Goal: Transaction & Acquisition: Purchase product/service

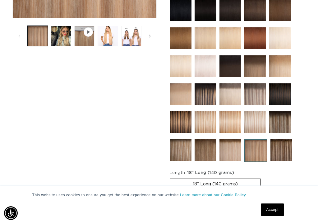
scroll to position [0, 547]
click at [280, 145] on img at bounding box center [281, 150] width 22 height 22
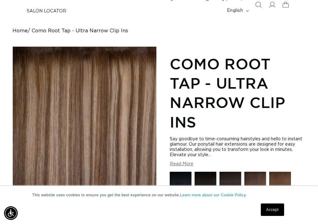
scroll to position [57, 0]
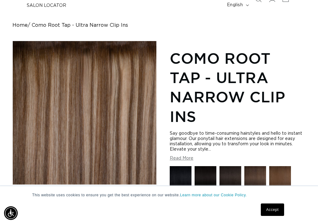
click at [267, 212] on link "Accept" at bounding box center [272, 209] width 23 height 12
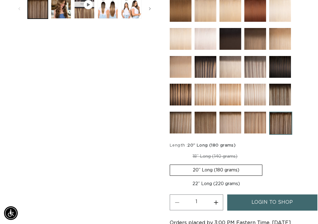
scroll to position [0, 0]
click at [217, 183] on label "22” Long (220 grams) Variant sold out or unavailable" at bounding box center [216, 183] width 93 height 11
click at [265, 163] on input "22” Long (220 grams) Variant sold out or unavailable" at bounding box center [265, 163] width 0 height 0
radio input "true"
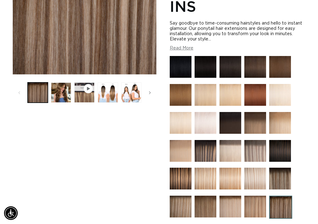
scroll to position [168, 0]
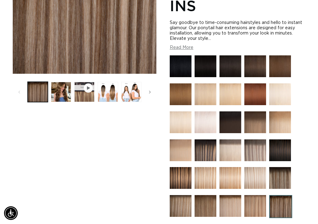
click at [249, 101] on img at bounding box center [255, 94] width 22 height 22
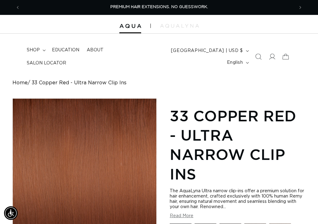
scroll to position [-1, 0]
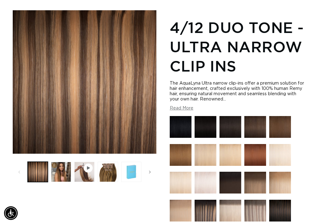
scroll to position [95, 0]
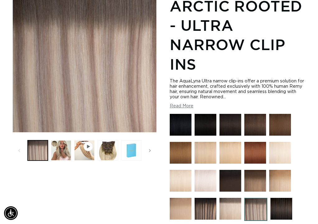
scroll to position [114, 0]
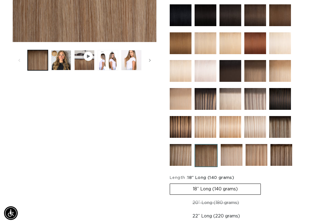
scroll to position [0, 274]
click at [279, 151] on img at bounding box center [281, 155] width 22 height 22
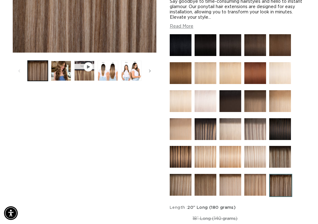
scroll to position [0, 547]
click at [190, 153] on img at bounding box center [181, 157] width 22 height 22
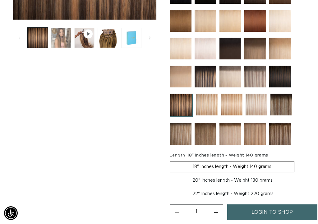
scroll to position [0, 274]
click at [64, 33] on button "Load image 2 in gallery view" at bounding box center [61, 38] width 20 height 20
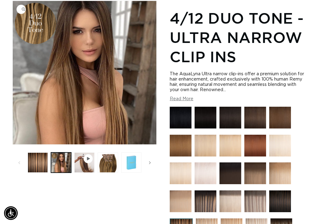
scroll to position [0, 547]
click at [184, 148] on img at bounding box center [181, 146] width 22 height 22
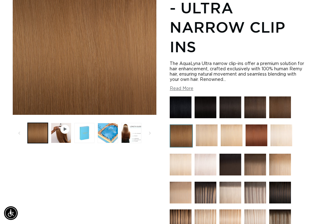
scroll to position [0, 274]
click at [259, 192] on img at bounding box center [255, 192] width 22 height 22
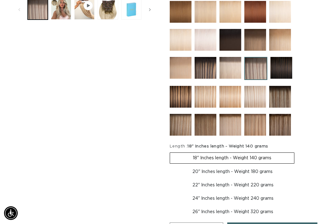
scroll to position [255, 0]
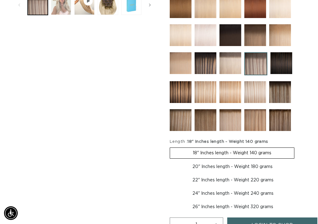
click at [68, 14] on button "Load image 2 in gallery view" at bounding box center [61, 5] width 20 height 20
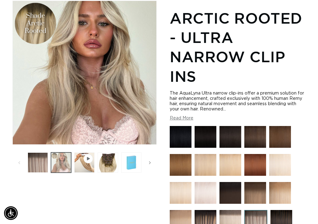
scroll to position [0, 547]
click at [63, 162] on button "Load image 2 in gallery view" at bounding box center [61, 162] width 20 height 20
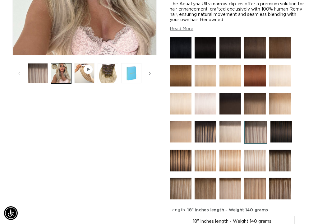
scroll to position [186, 0]
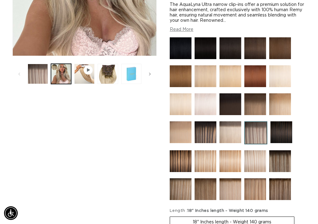
click at [282, 161] on img at bounding box center [280, 161] width 22 height 22
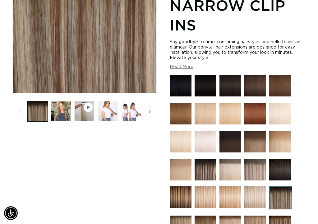
scroll to position [150, 0]
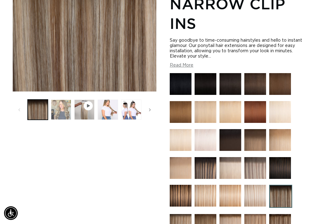
click at [66, 111] on button "Load image 2 in gallery view" at bounding box center [61, 109] width 20 height 20
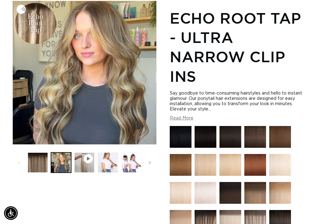
scroll to position [0, 0]
